Goal: Task Accomplishment & Management: Manage account settings

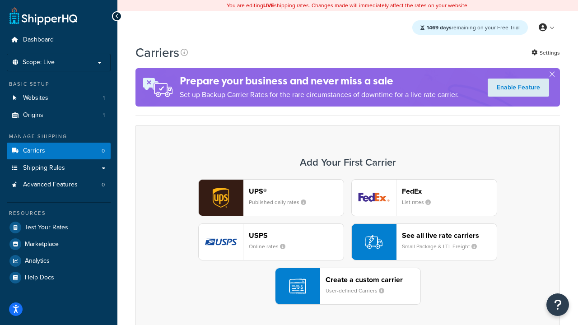
click at [348, 242] on div "UPS® Published daily rates FedEx List rates USPS Online rates See all live rate…" at bounding box center [347, 242] width 405 height 126
click at [449, 191] on header "FedEx" at bounding box center [449, 191] width 95 height 9
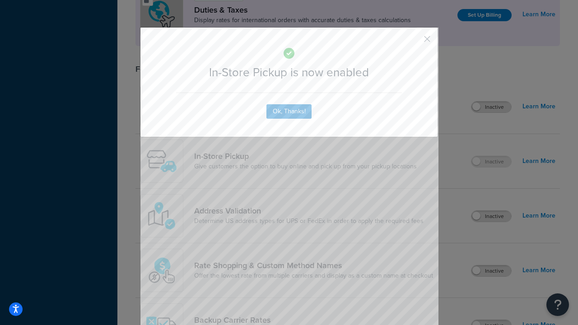
click at [414, 42] on button "button" at bounding box center [414, 42] width 2 height 2
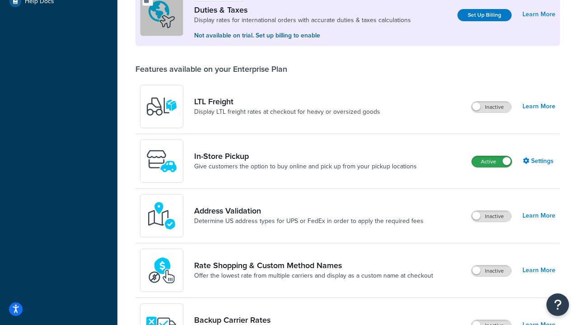
click at [492, 163] on label "Active" at bounding box center [492, 161] width 40 height 11
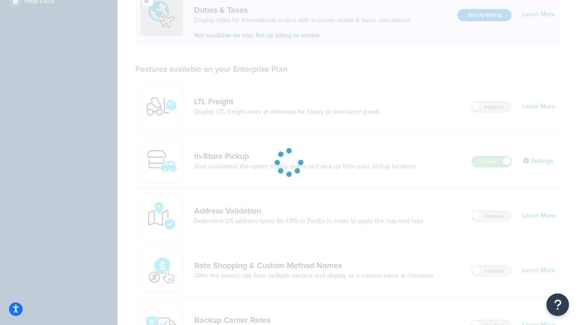
scroll to position [276, 0]
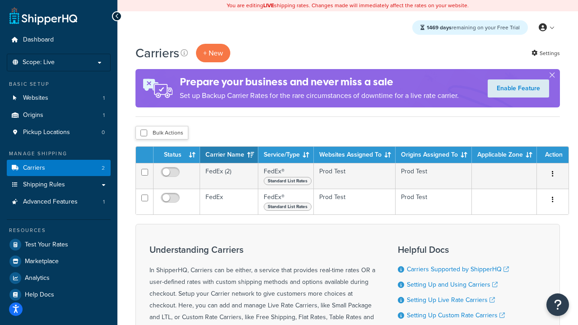
click at [144, 134] on input "checkbox" at bounding box center [143, 133] width 7 height 7
checkbox input "true"
click at [0, 0] on button "Delete" at bounding box center [0, 0] width 0 height 0
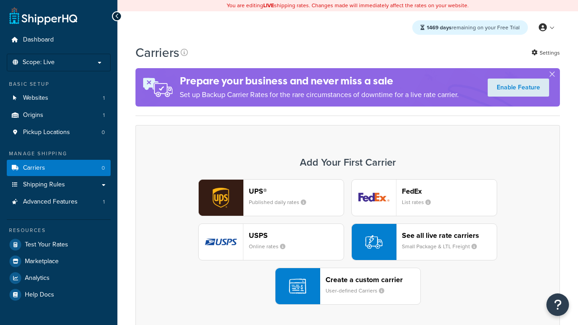
click at [348, 242] on div "UPS® Published daily rates FedEx List rates USPS Online rates See all live rate…" at bounding box center [347, 242] width 405 height 126
click at [449, 191] on header "FedEx" at bounding box center [449, 191] width 95 height 9
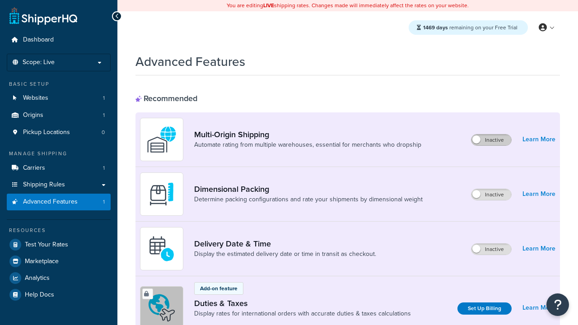
click at [492, 140] on label "Inactive" at bounding box center [491, 140] width 40 height 11
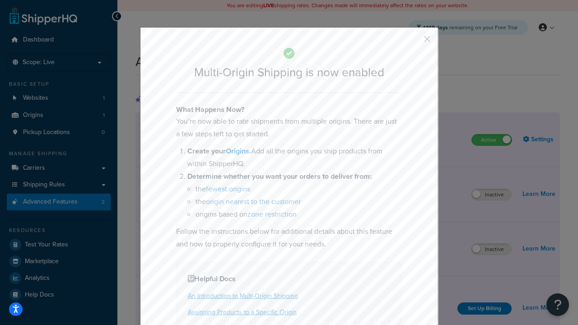
click at [414, 42] on button "button" at bounding box center [414, 42] width 2 height 2
click at [492, 250] on label "Inactive" at bounding box center [491, 249] width 40 height 11
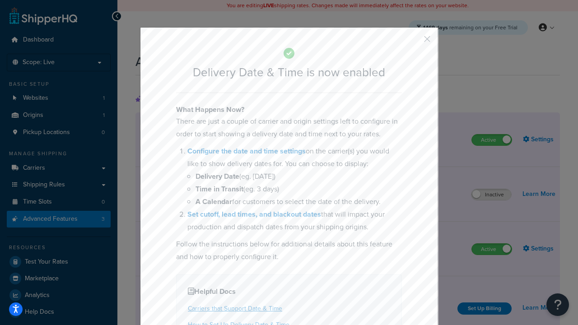
click at [414, 42] on button "button" at bounding box center [414, 42] width 2 height 2
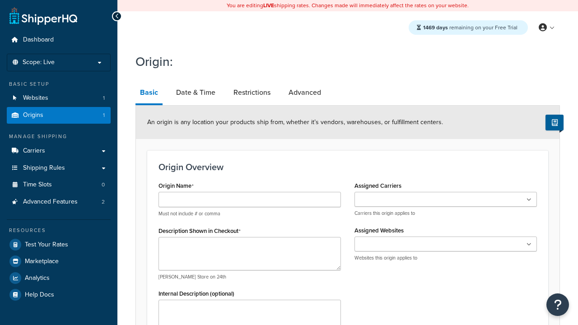
click at [149, 94] on link "Basic" at bounding box center [148, 93] width 27 height 23
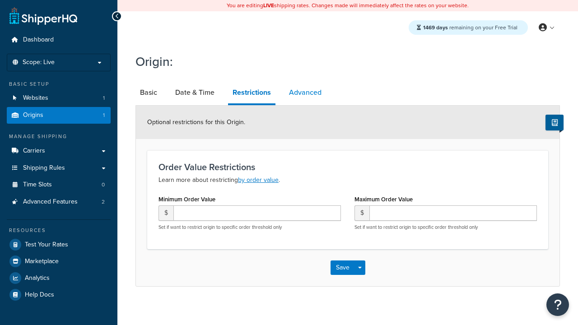
click at [305, 93] on link "Advanced" at bounding box center [305, 93] width 42 height 22
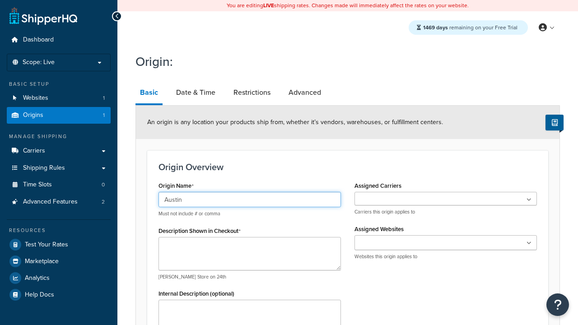
type input "Austin"
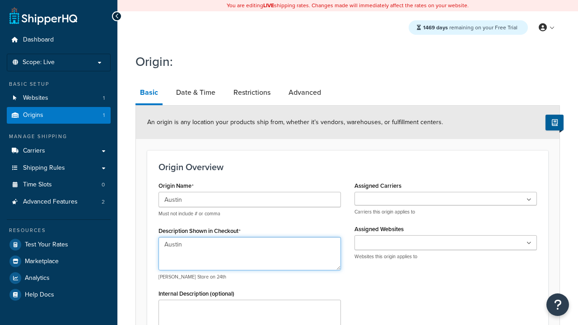
type textarea "Austin"
type input "Test Street"
type input "Austin"
select select "43"
type input "Austin"
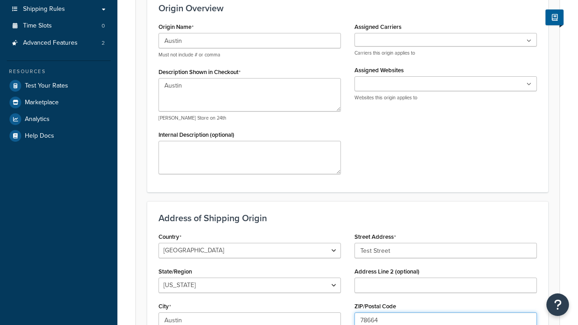
type input "78664"
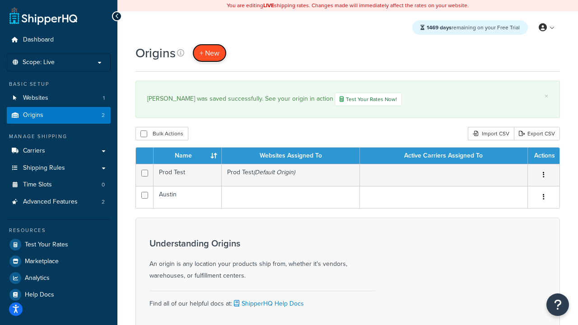
click at [209, 53] on span "+ New" at bounding box center [210, 53] width 20 height 10
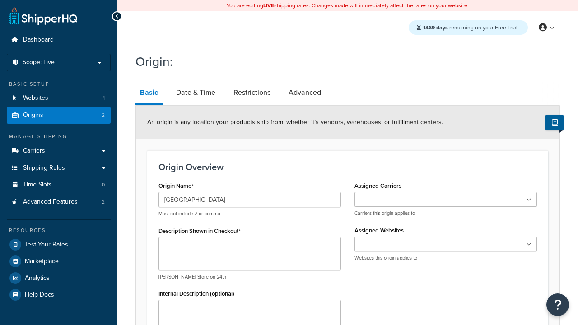
type input "[GEOGRAPHIC_DATA]"
type textarea "[GEOGRAPHIC_DATA]"
type input "Test Street"
type input "Austin"
select select "43"
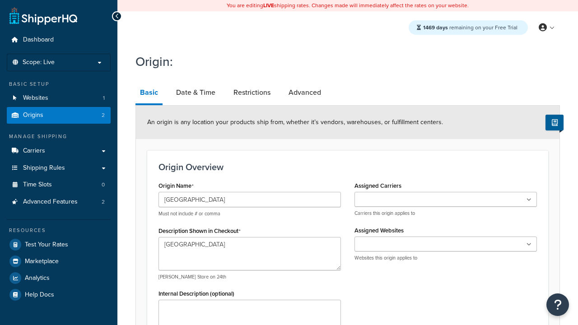
type input "Austin"
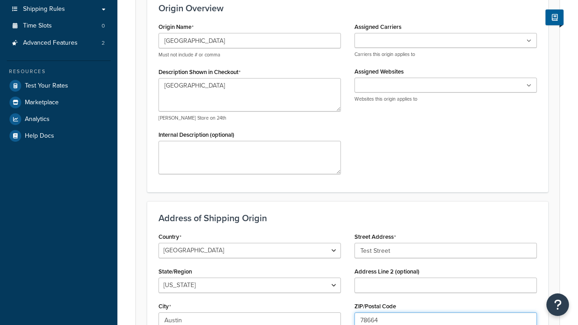
type input "78664"
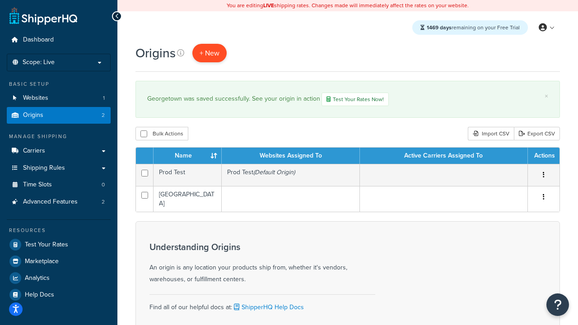
click at [209, 53] on span "+ New" at bounding box center [210, 53] width 20 height 10
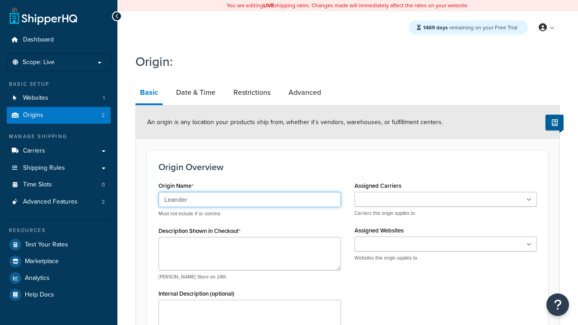
type input "Leander"
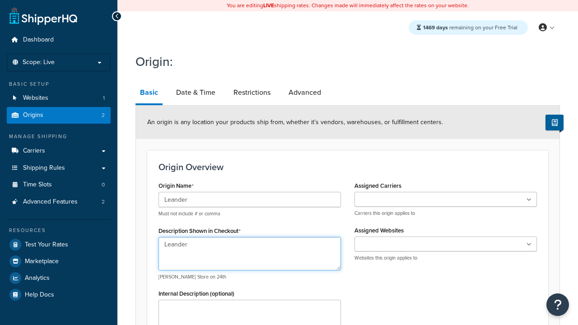
type textarea "Leander"
type input "Test Street"
type input "Austin"
select select "43"
type input "Austin"
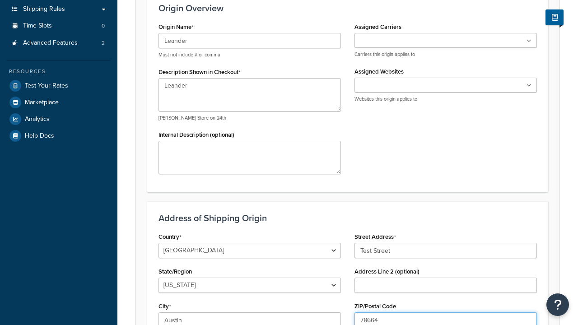
type input "78664"
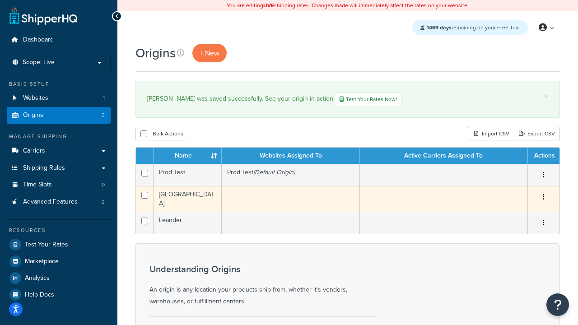
click at [543, 199] on icon "button" at bounding box center [544, 197] width 2 height 6
click at [0, 0] on link "Edit" at bounding box center [0, 0] width 0 height 0
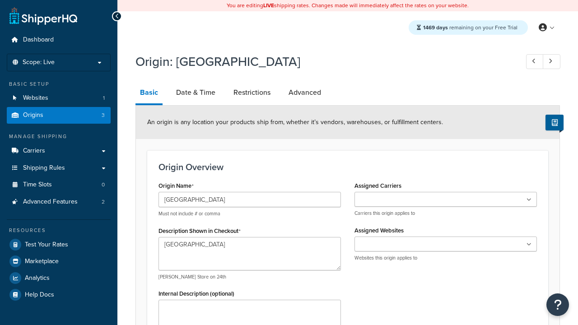
select select "43"
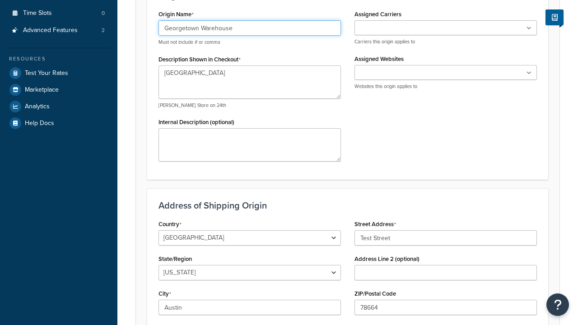
type input "Georgetown Warehouse"
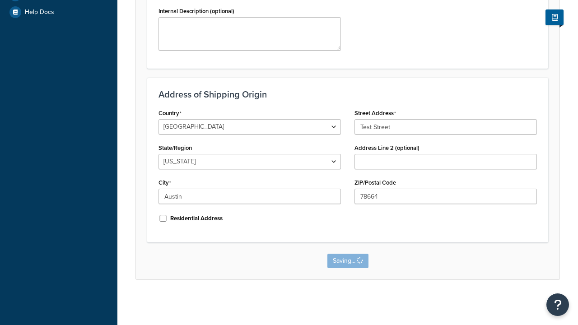
scroll to position [0, 0]
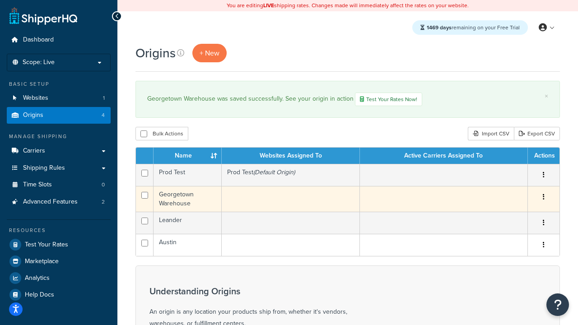
click at [543, 199] on icon "button" at bounding box center [544, 197] width 2 height 6
click at [0, 0] on link "Delete" at bounding box center [0, 0] width 0 height 0
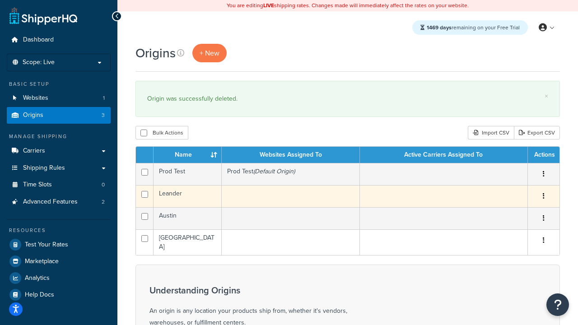
click at [543, 197] on icon "button" at bounding box center [544, 196] width 2 height 6
click at [0, 0] on link "Duplicate" at bounding box center [0, 0] width 0 height 0
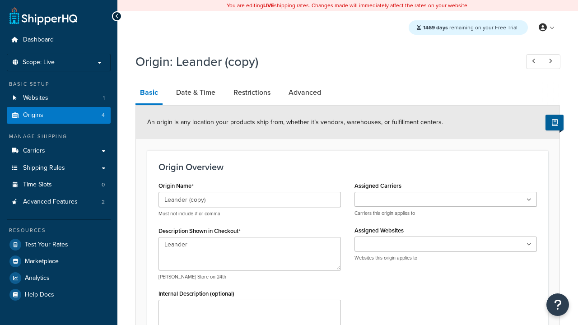
select select "43"
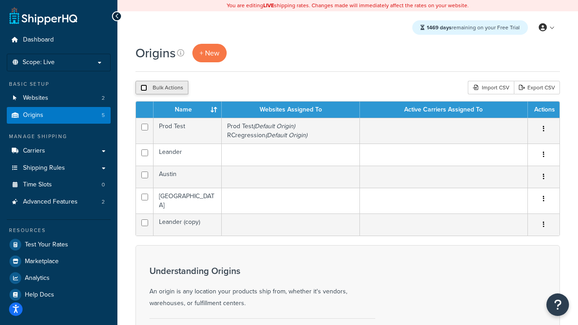
click at [144, 88] on input "checkbox" at bounding box center [143, 87] width 7 height 7
checkbox input "true"
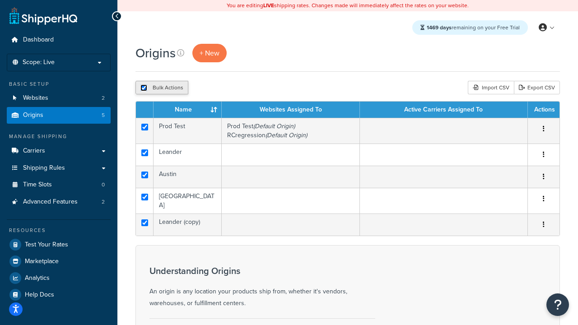
checkbox input "true"
click at [240, 88] on button "Delete" at bounding box center [240, 88] width 31 height 14
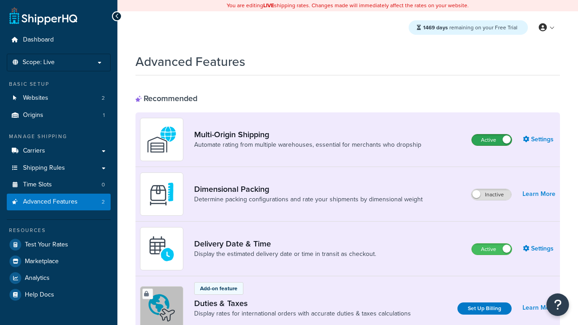
click at [492, 140] on label "Active" at bounding box center [492, 140] width 40 height 11
click at [492, 250] on label "Active" at bounding box center [492, 249] width 40 height 11
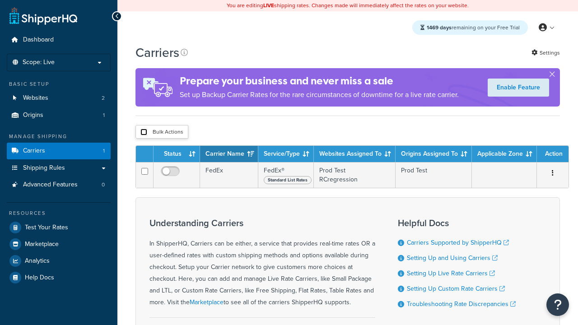
click at [144, 133] on input "checkbox" at bounding box center [143, 132] width 7 height 7
checkbox input "true"
click at [0, 0] on button "Delete" at bounding box center [0, 0] width 0 height 0
